Goal: Task Accomplishment & Management: Manage account settings

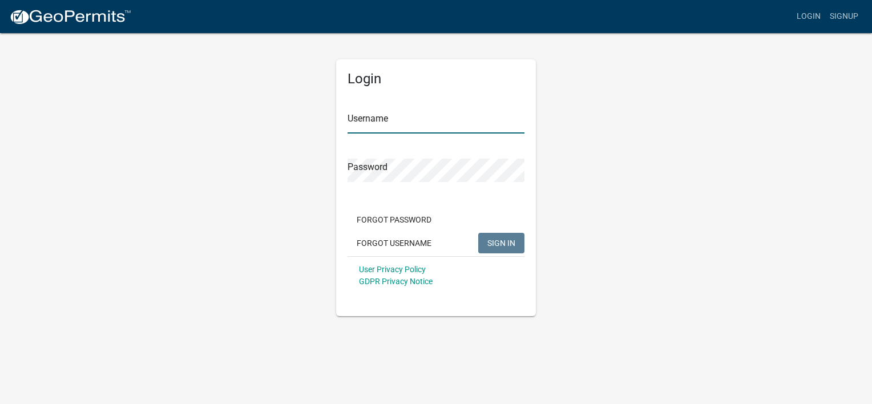
type input "[PERSON_NAME]"
click at [502, 244] on span "SIGN IN" at bounding box center [502, 242] width 28 height 9
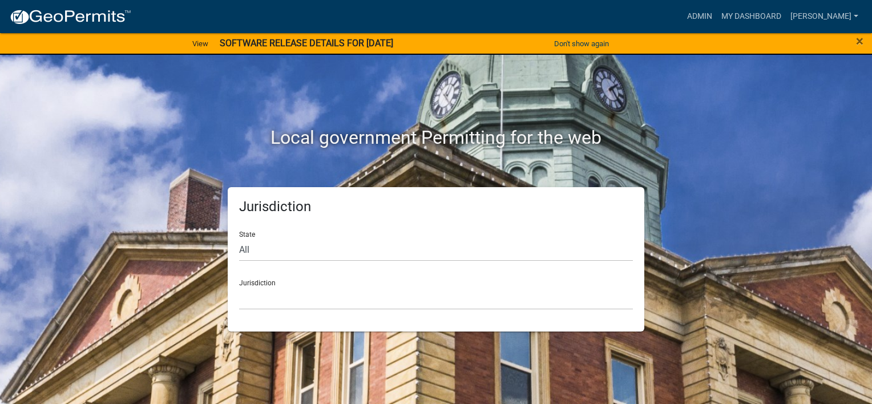
click at [413, 275] on div "Jurisdiction [GEOGRAPHIC_DATA], [US_STATE] [GEOGRAPHIC_DATA], [US_STATE][PERSON…" at bounding box center [436, 290] width 394 height 39
click at [257, 287] on select "[GEOGRAPHIC_DATA], [US_STATE] [GEOGRAPHIC_DATA], [US_STATE][PERSON_NAME][GEOGRA…" at bounding box center [436, 298] width 394 height 23
click at [234, 207] on div "Jurisdiction State All [US_STATE] [US_STATE] [US_STATE] [US_STATE] [US_STATE] […" at bounding box center [436, 259] width 417 height 144
click at [249, 247] on select "All [US_STATE] [US_STATE] [US_STATE] [US_STATE] [US_STATE] [US_STATE] [US_STATE…" at bounding box center [436, 249] width 394 height 23
select select "[US_STATE]"
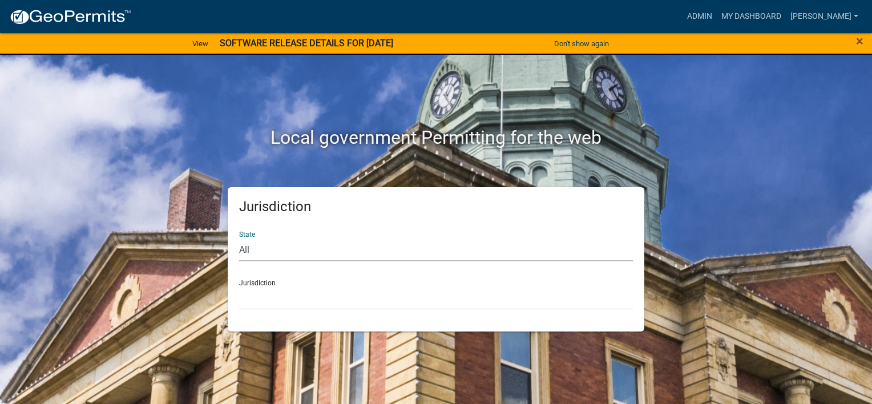
click at [239, 238] on select "All [US_STATE] [US_STATE] [US_STATE] [US_STATE] [US_STATE] [US_STATE] [US_STATE…" at bounding box center [436, 249] width 394 height 23
click at [259, 281] on div "Jurisdiction [GEOGRAPHIC_DATA], [US_STATE] [GEOGRAPHIC_DATA], [US_STATE] [GEOGR…" at bounding box center [436, 290] width 394 height 39
click at [253, 295] on select "[GEOGRAPHIC_DATA], [US_STATE] [GEOGRAPHIC_DATA], [US_STATE] [GEOGRAPHIC_DATA], …" at bounding box center [436, 298] width 394 height 23
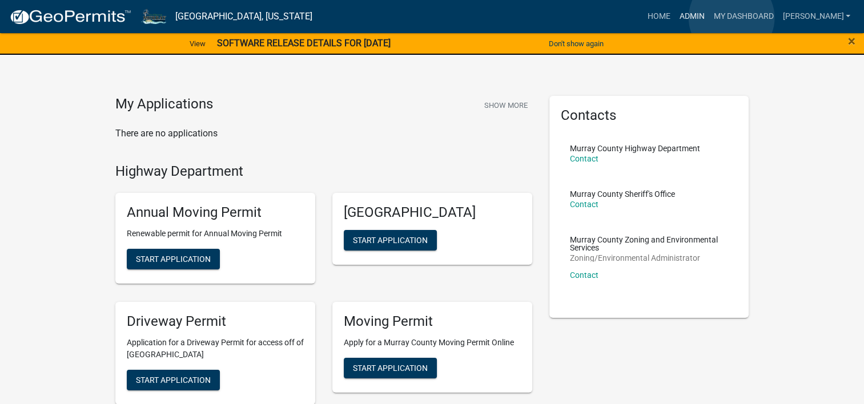
click at [709, 18] on link "Admin" at bounding box center [691, 17] width 34 height 22
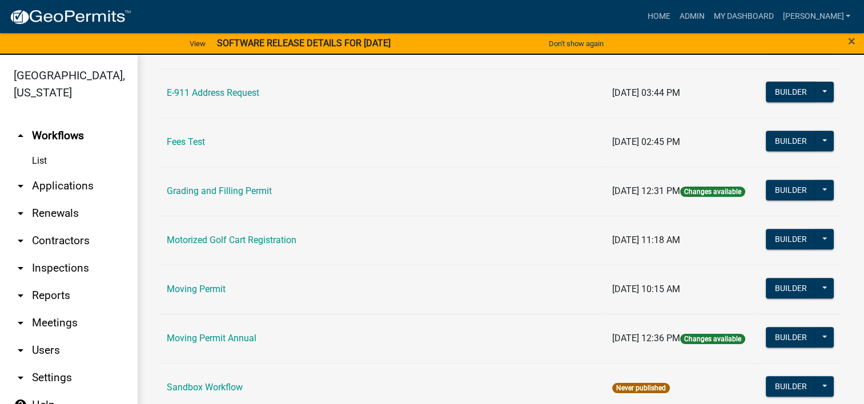
scroll to position [400, 0]
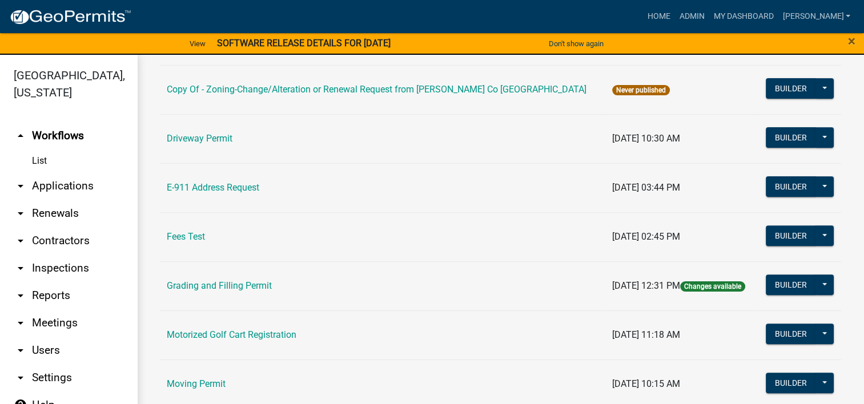
click at [198, 144] on td "Driveway Permit" at bounding box center [382, 138] width 445 height 49
click at [200, 139] on link "Driveway Permit" at bounding box center [200, 138] width 66 height 11
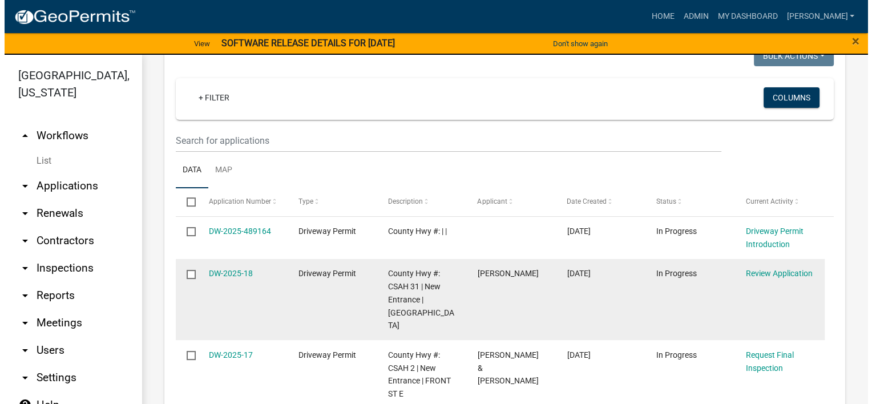
scroll to position [571, 0]
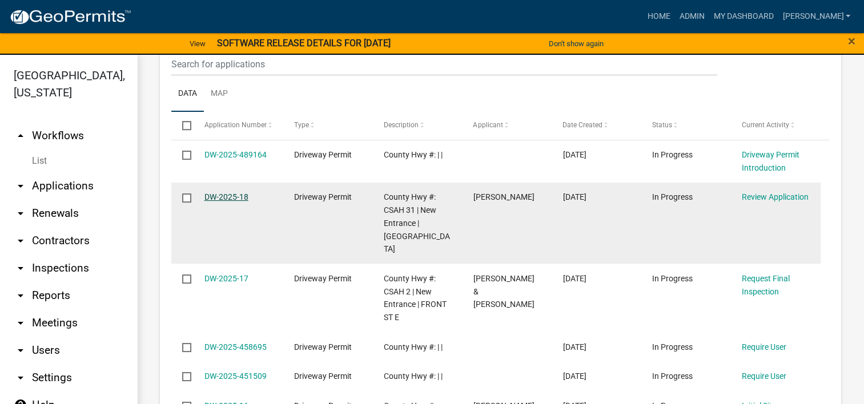
click at [238, 196] on link "DW-2025-18" at bounding box center [226, 196] width 44 height 9
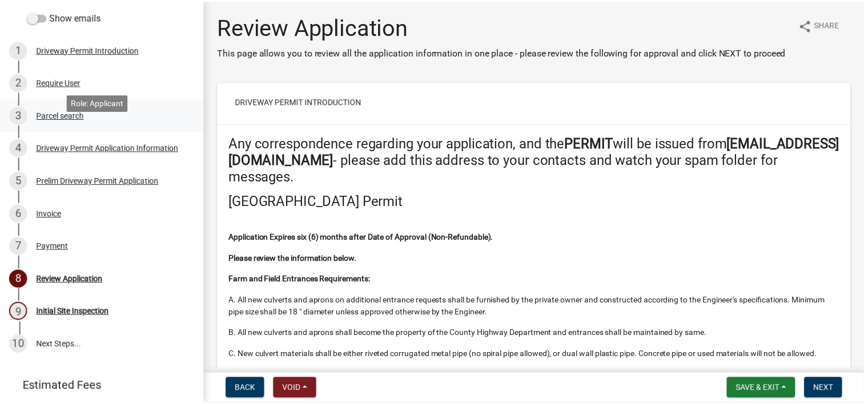
scroll to position [152, 0]
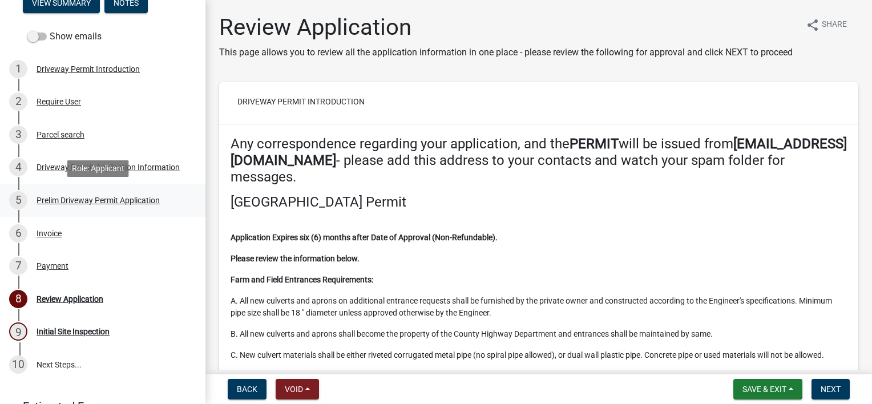
click at [57, 206] on div "5 Prelim Driveway Permit Application" at bounding box center [98, 200] width 178 height 18
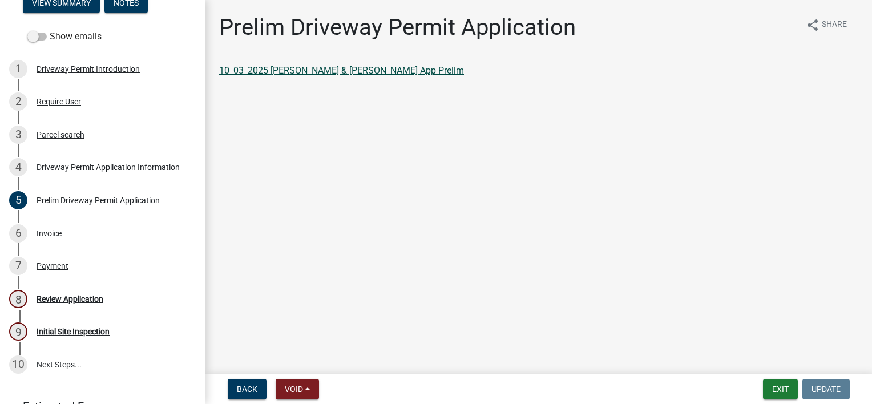
click at [273, 69] on link "10_03_2025 [PERSON_NAME] & [PERSON_NAME] App Prelim" at bounding box center [341, 70] width 245 height 11
click at [788, 389] on button "Exit" at bounding box center [780, 389] width 35 height 21
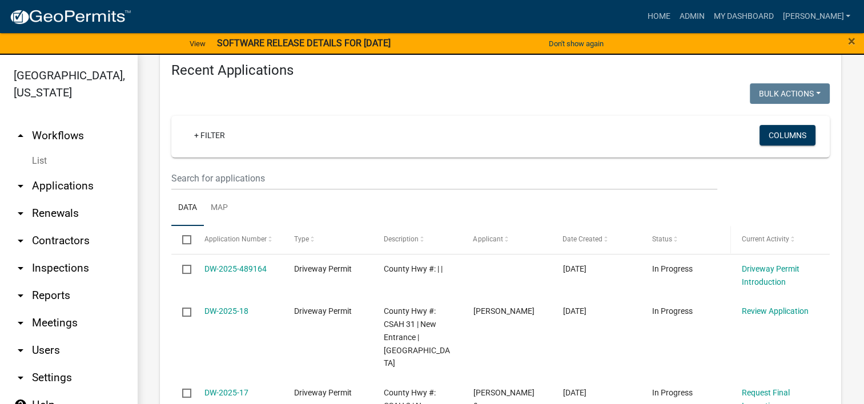
scroll to position [380, 0]
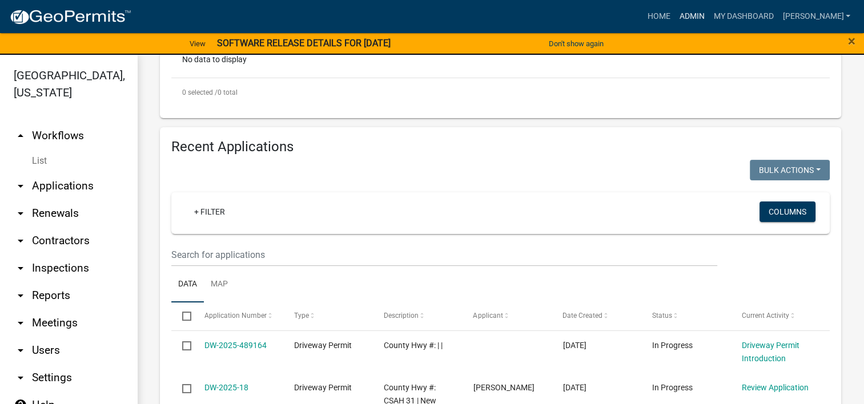
click at [709, 13] on link "Admin" at bounding box center [691, 17] width 34 height 22
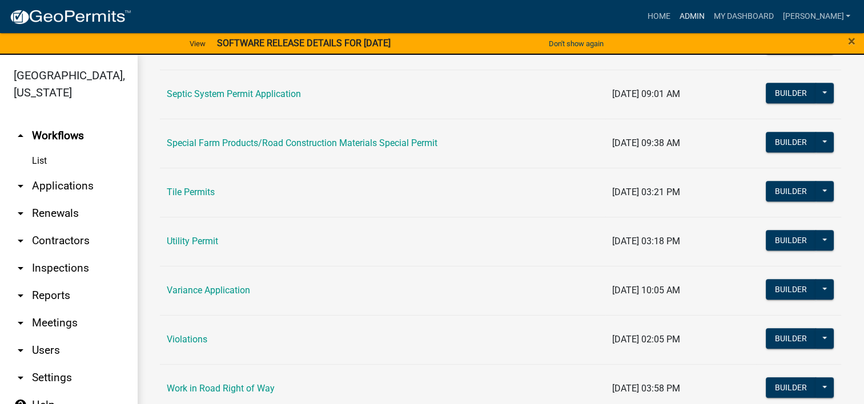
scroll to position [911, 0]
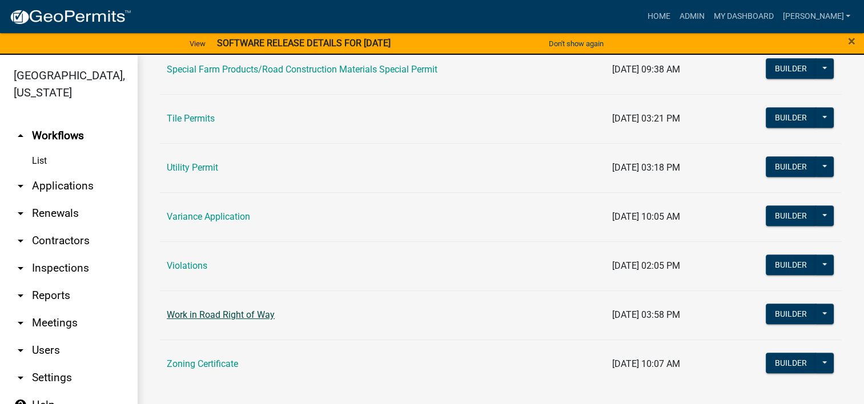
click at [238, 315] on link "Work in Road Right of Way" at bounding box center [221, 314] width 108 height 11
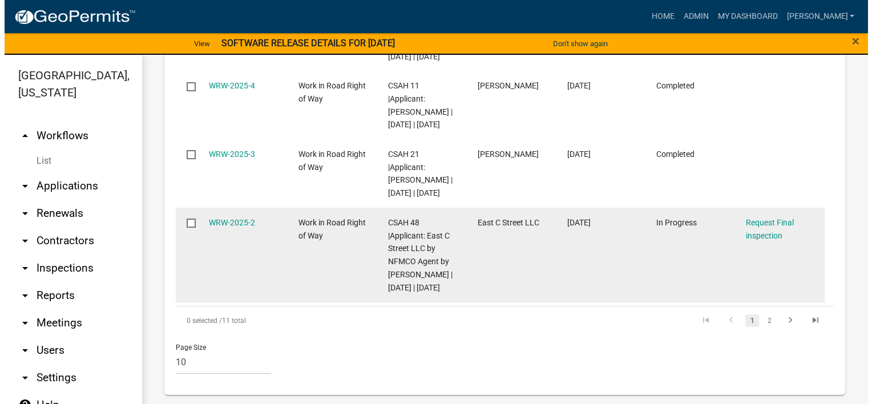
scroll to position [1053, 0]
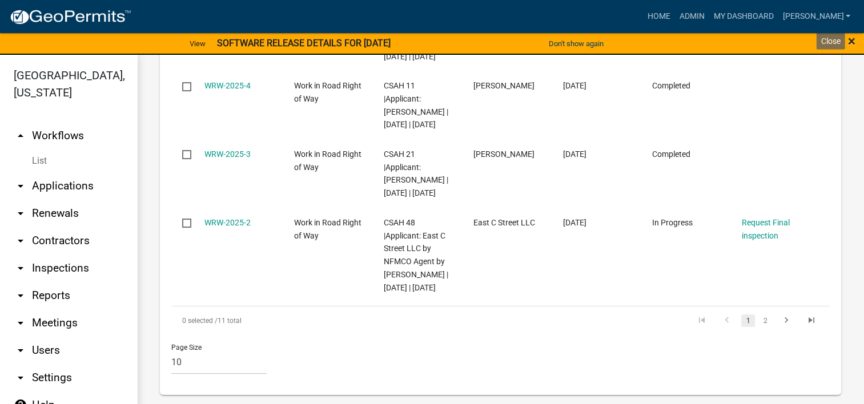
click at [851, 40] on span "×" at bounding box center [851, 41] width 7 height 16
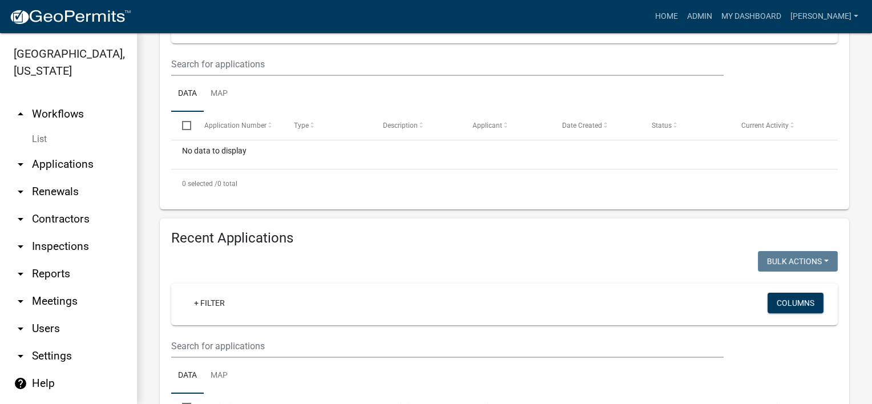
scroll to position [0, 0]
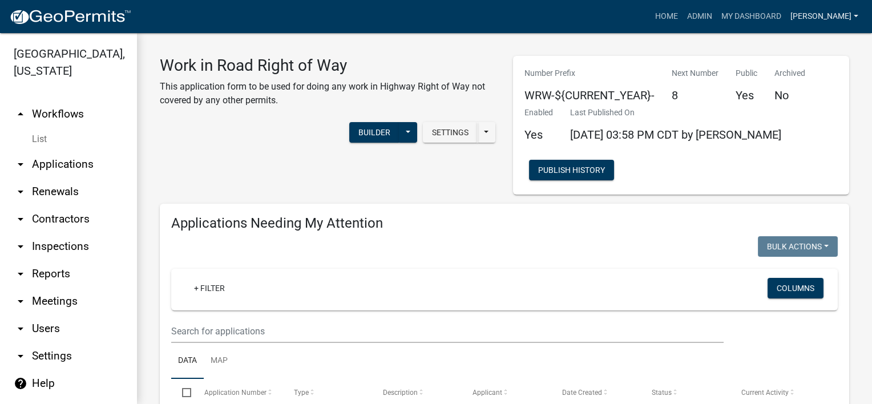
click at [838, 14] on link "[PERSON_NAME]" at bounding box center [824, 17] width 77 height 22
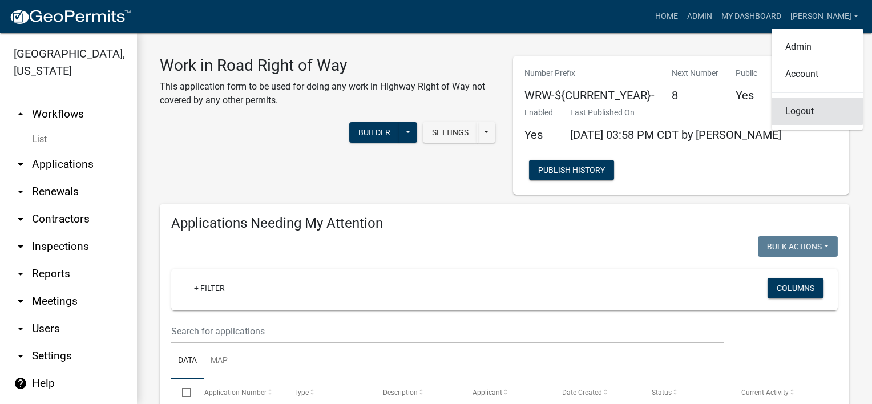
click at [813, 113] on link "Logout" at bounding box center [817, 111] width 91 height 27
